Goal: Task Accomplishment & Management: Complete application form

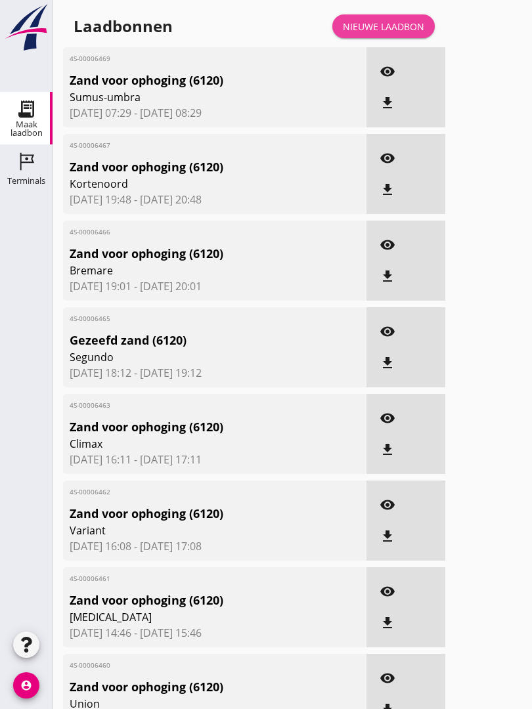
click at [382, 31] on link "Nieuwe laadbon" at bounding box center [383, 26] width 102 height 24
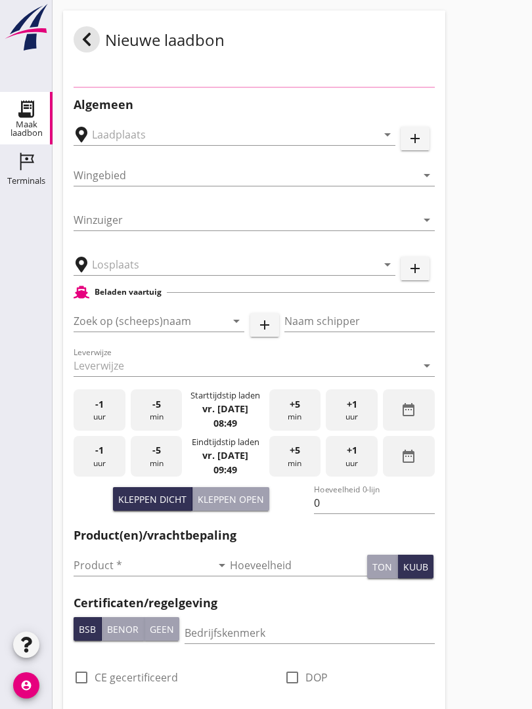
click at [394, 34] on div "Nieuwe laadbon" at bounding box center [254, 40] width 382 height 58
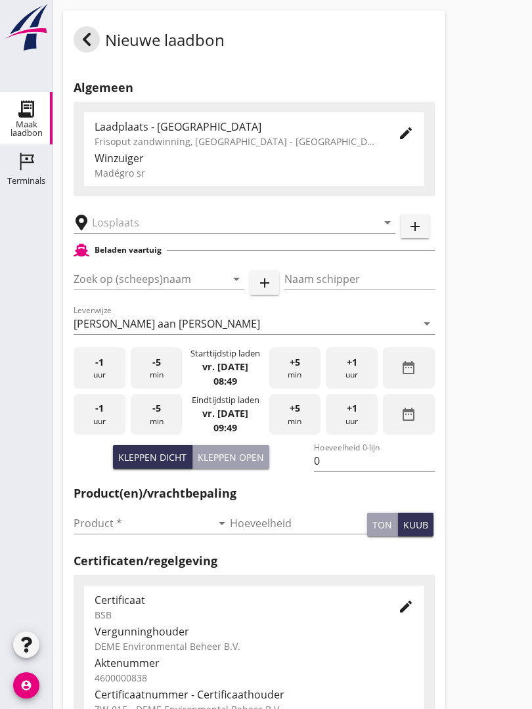
click at [161, 232] on input "text" at bounding box center [225, 222] width 266 height 21
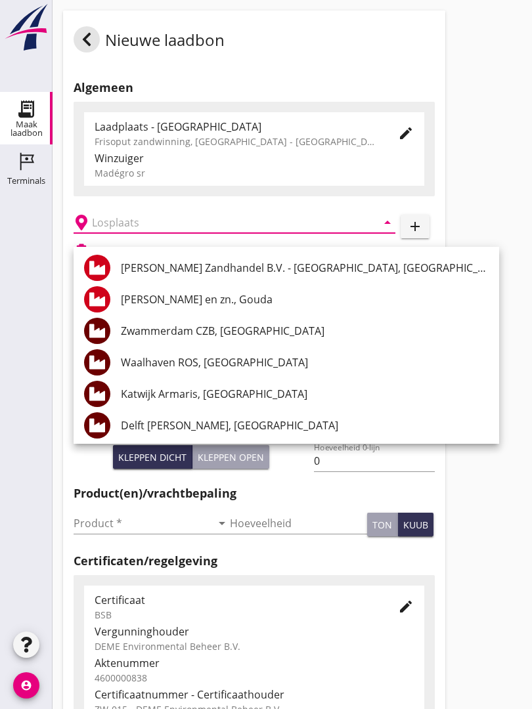
click at [229, 356] on div "Waalhaven ROS, [GEOGRAPHIC_DATA]" at bounding box center [305, 362] width 368 height 16
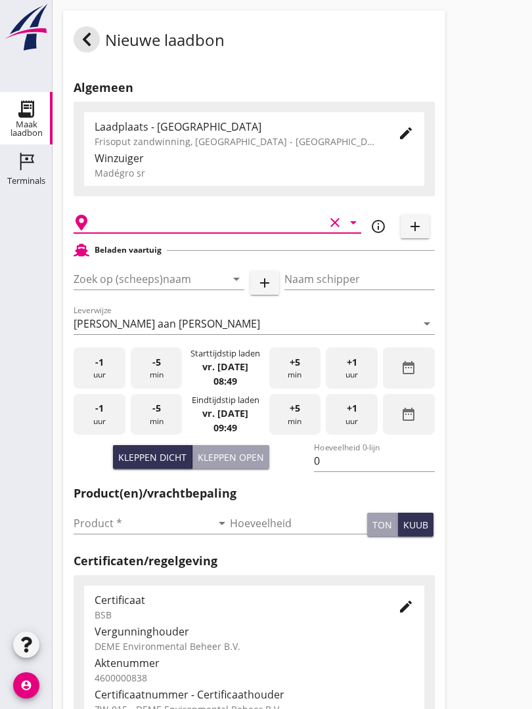
type input "Waalhaven ROS, [GEOGRAPHIC_DATA]"
click at [165, 289] on input "Zoek op (scheeps)naam" at bounding box center [141, 278] width 134 height 21
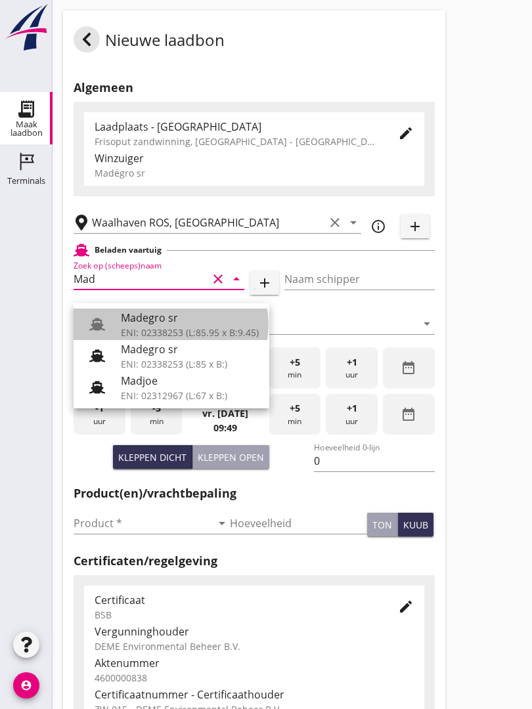
click at [170, 316] on div "Madegro sr" at bounding box center [190, 318] width 138 height 16
type input "Madegro sr"
type input "[PERSON_NAME]"
type input "1138"
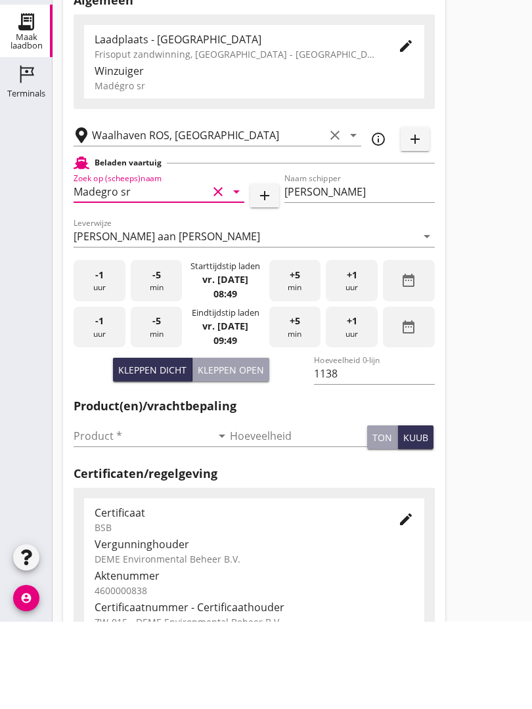
click at [100, 513] on input "Product *" at bounding box center [143, 523] width 138 height 21
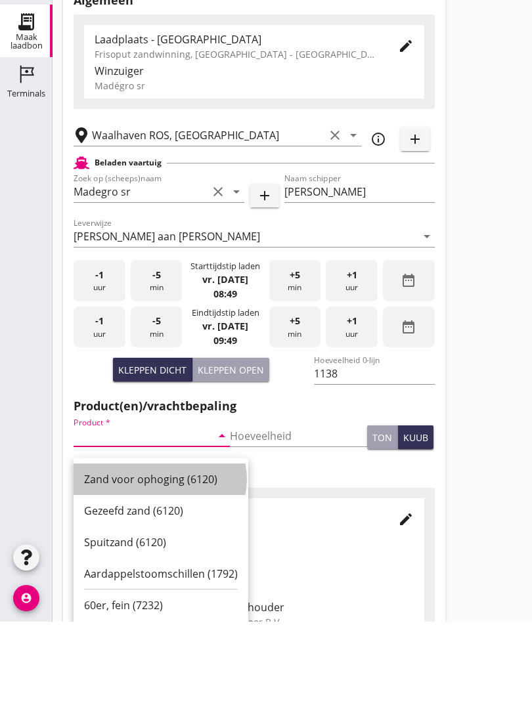
click at [142, 559] on div "Zand voor ophoging (6120)" at bounding box center [161, 567] width 154 height 16
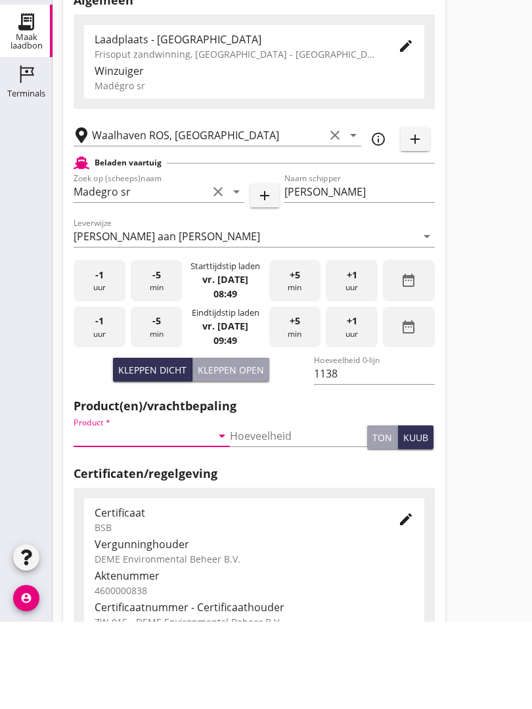
type input "Zand voor ophoging (6120)"
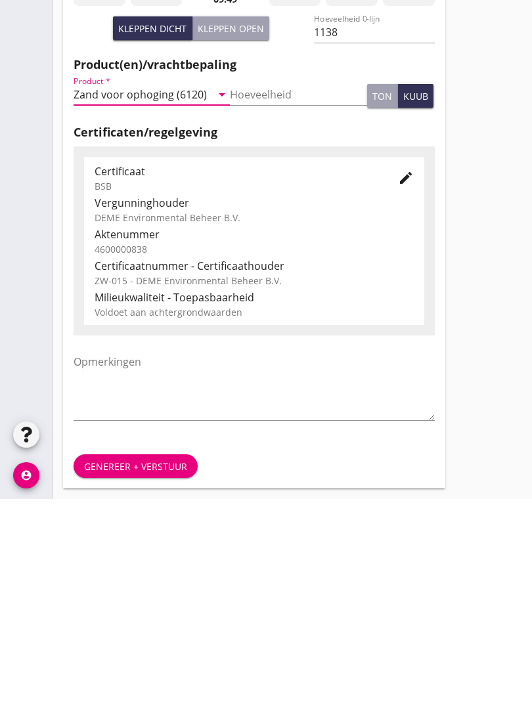
scroll to position [230, 0]
click at [122, 669] on div "Genereer + verstuur" at bounding box center [135, 676] width 103 height 14
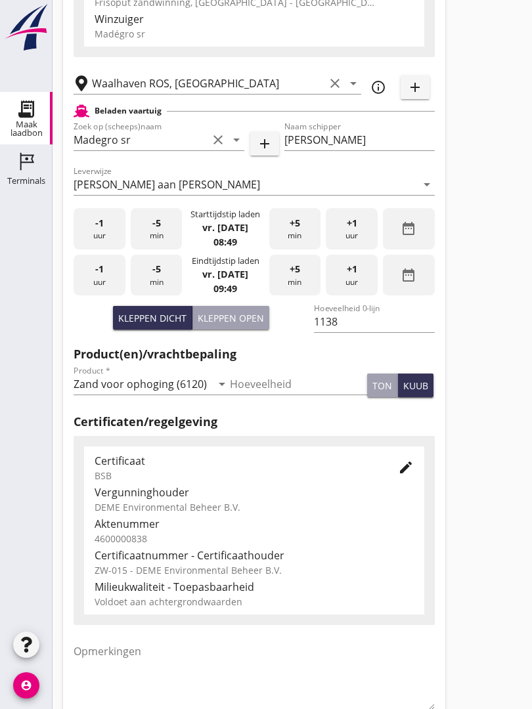
scroll to position [0, 0]
